Goal: Find contact information: Find contact information

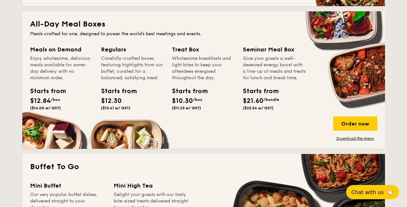
scroll to position [411, 0]
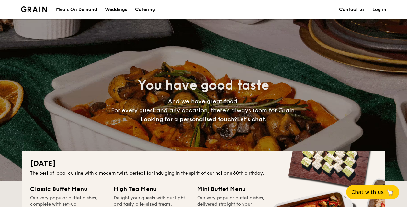
click at [345, 8] on link "Contact us" at bounding box center [352, 9] width 26 height 19
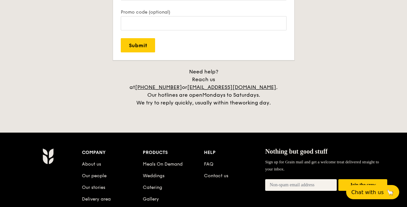
scroll to position [1450, 0]
